Goal: Browse casually: Explore the website without a specific task or goal

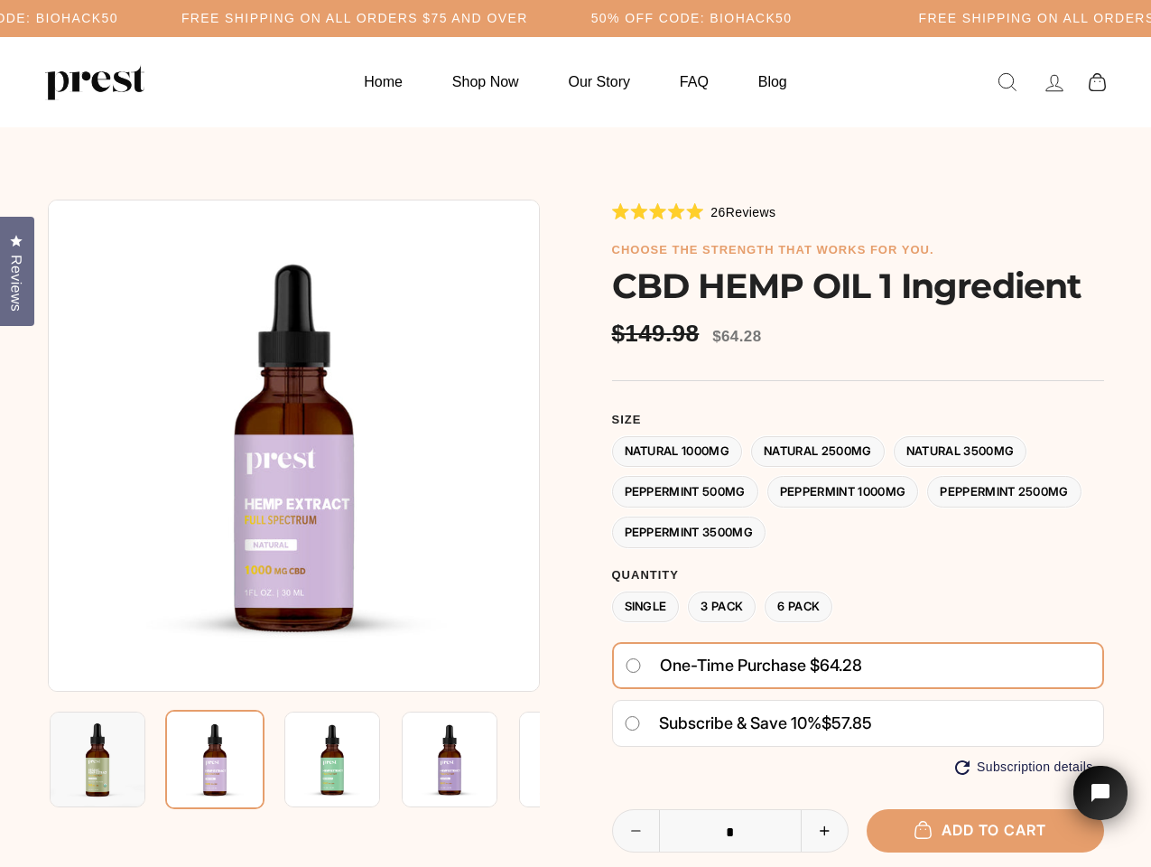
click at [575, 433] on div at bounding box center [576, 648] width 1056 height 898
click at [528, 18] on h5 "Free Shipping on all orders $75 and over" at bounding box center [354, 18] width 347 height 15
click at [293, 445] on img at bounding box center [294, 445] width 492 height 492
click at [293, 759] on img at bounding box center [332, 759] width 96 height 96
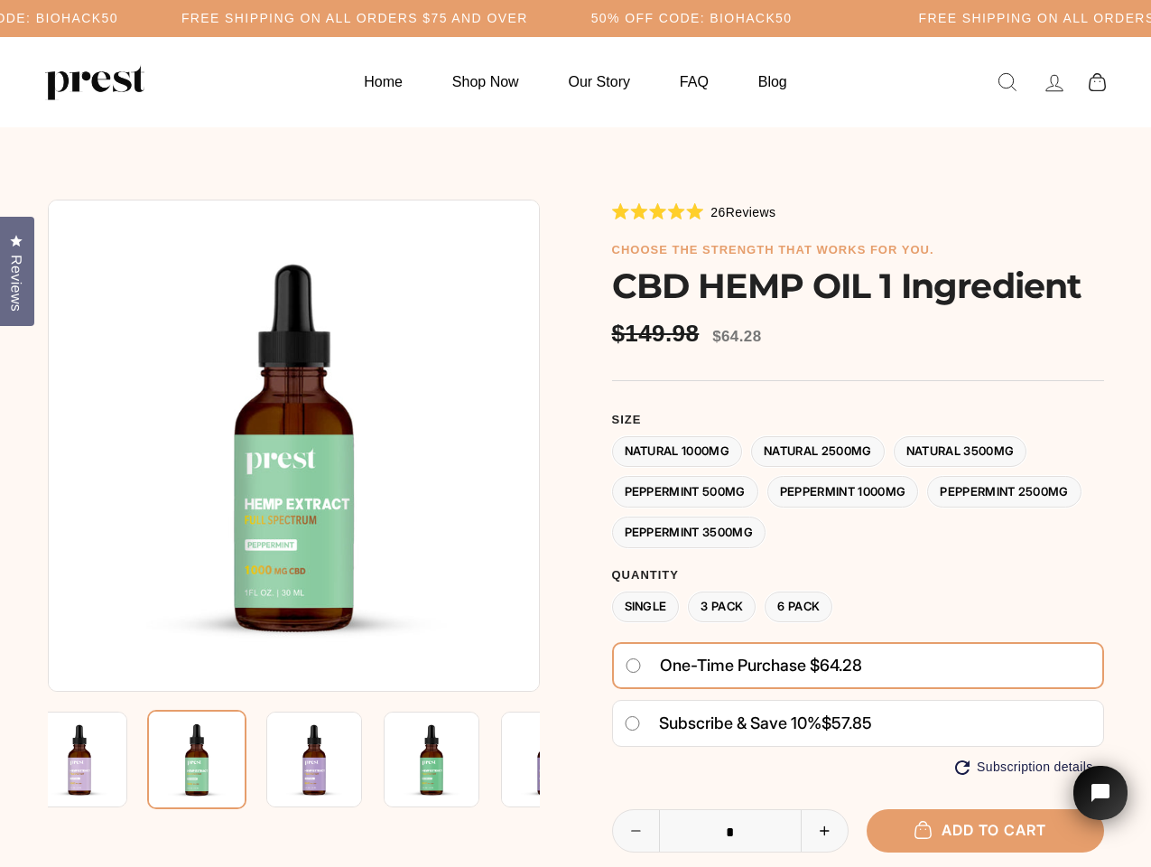
click at [97, 759] on img at bounding box center [80, 759] width 96 height 96
click at [215, 759] on img at bounding box center [196, 758] width 99 height 99
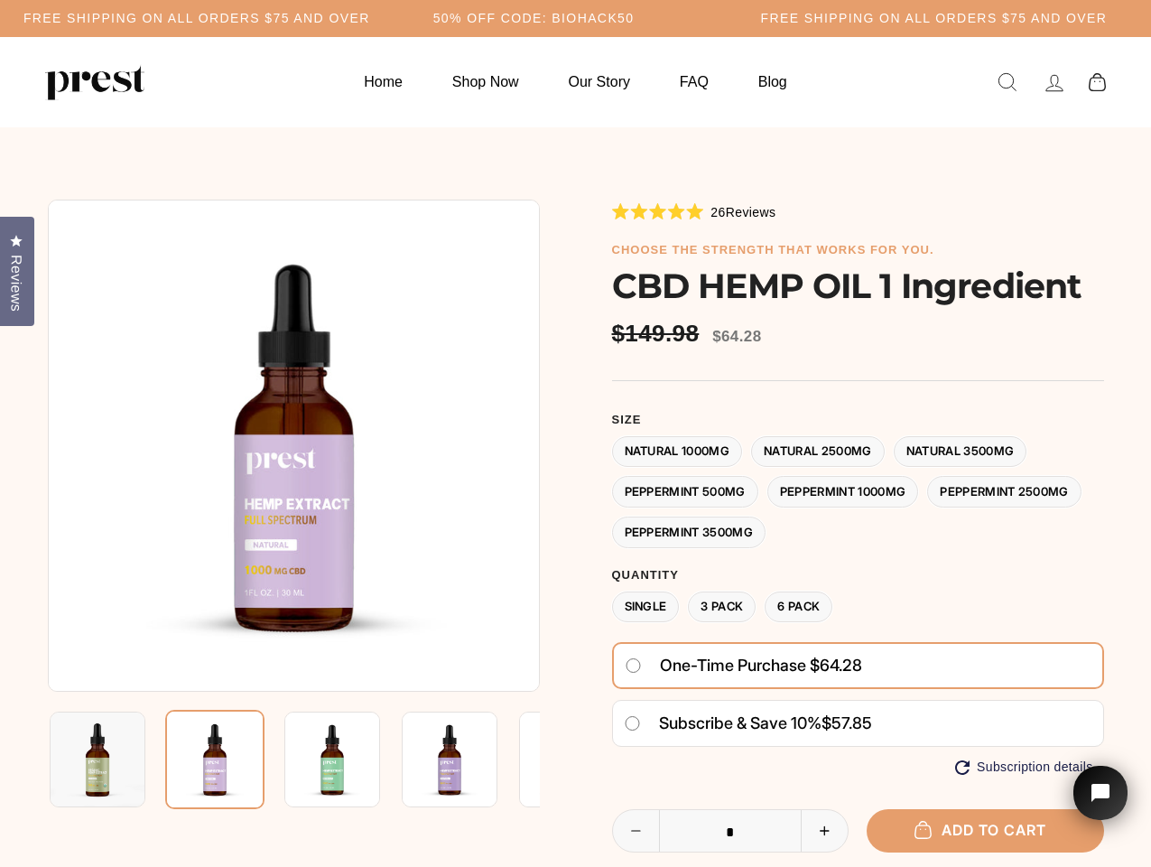
click at [215, 759] on img at bounding box center [214, 758] width 99 height 99
click at [332, 759] on img at bounding box center [332, 759] width 96 height 96
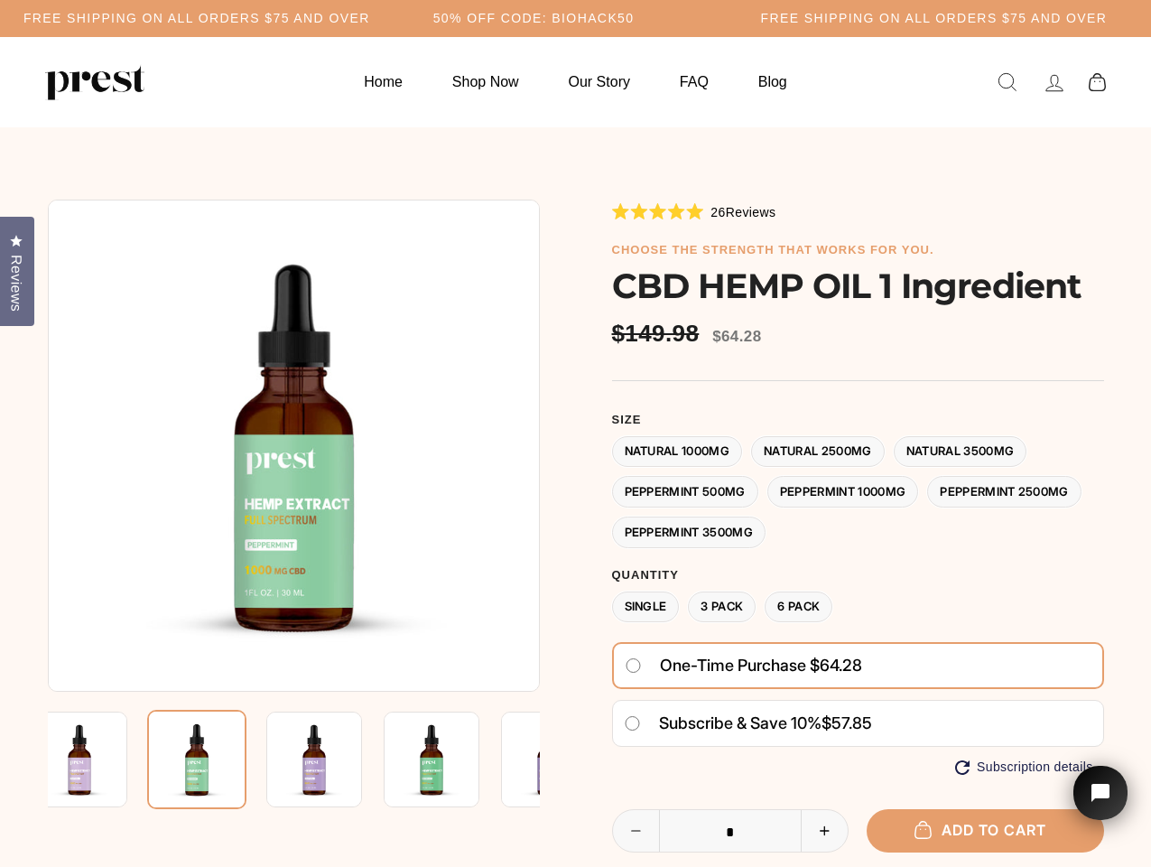
click at [246, 759] on img at bounding box center [196, 758] width 99 height 99
